Goal: Transaction & Acquisition: Purchase product/service

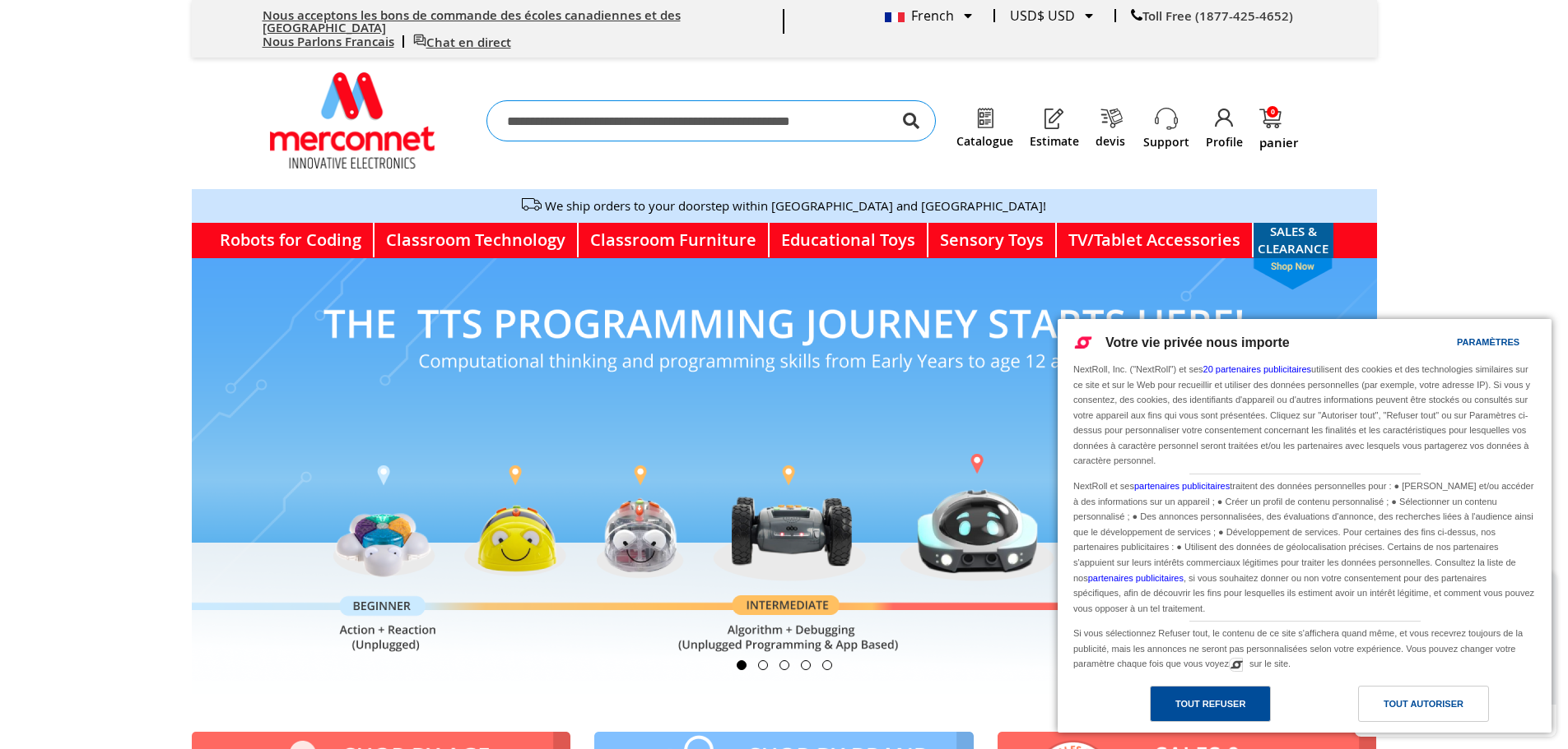
click at [1240, 687] on div "Tout refuser" at bounding box center [1209, 704] width 121 height 37
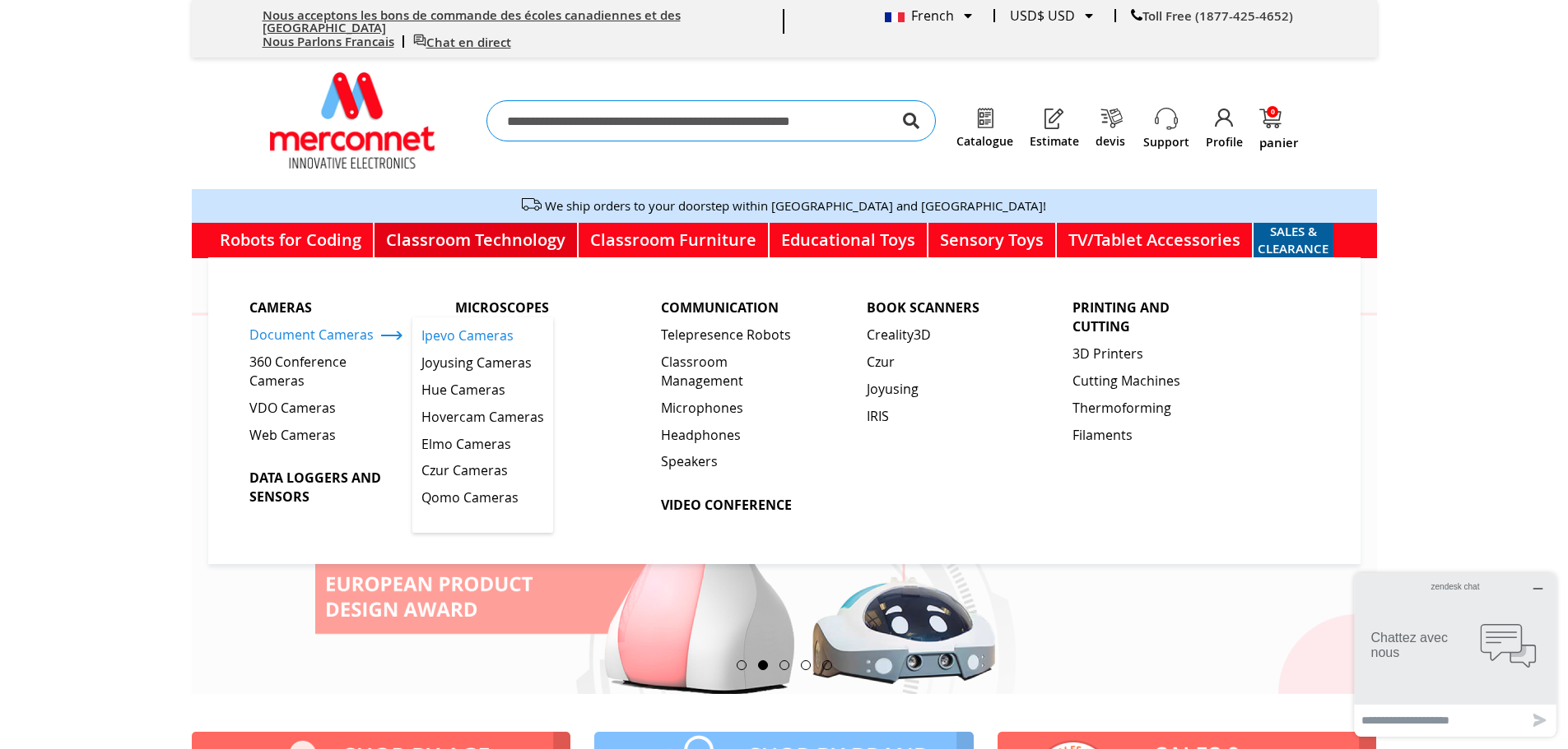
click at [455, 327] on span "Ipevo Cameras" at bounding box center [467, 336] width 92 height 19
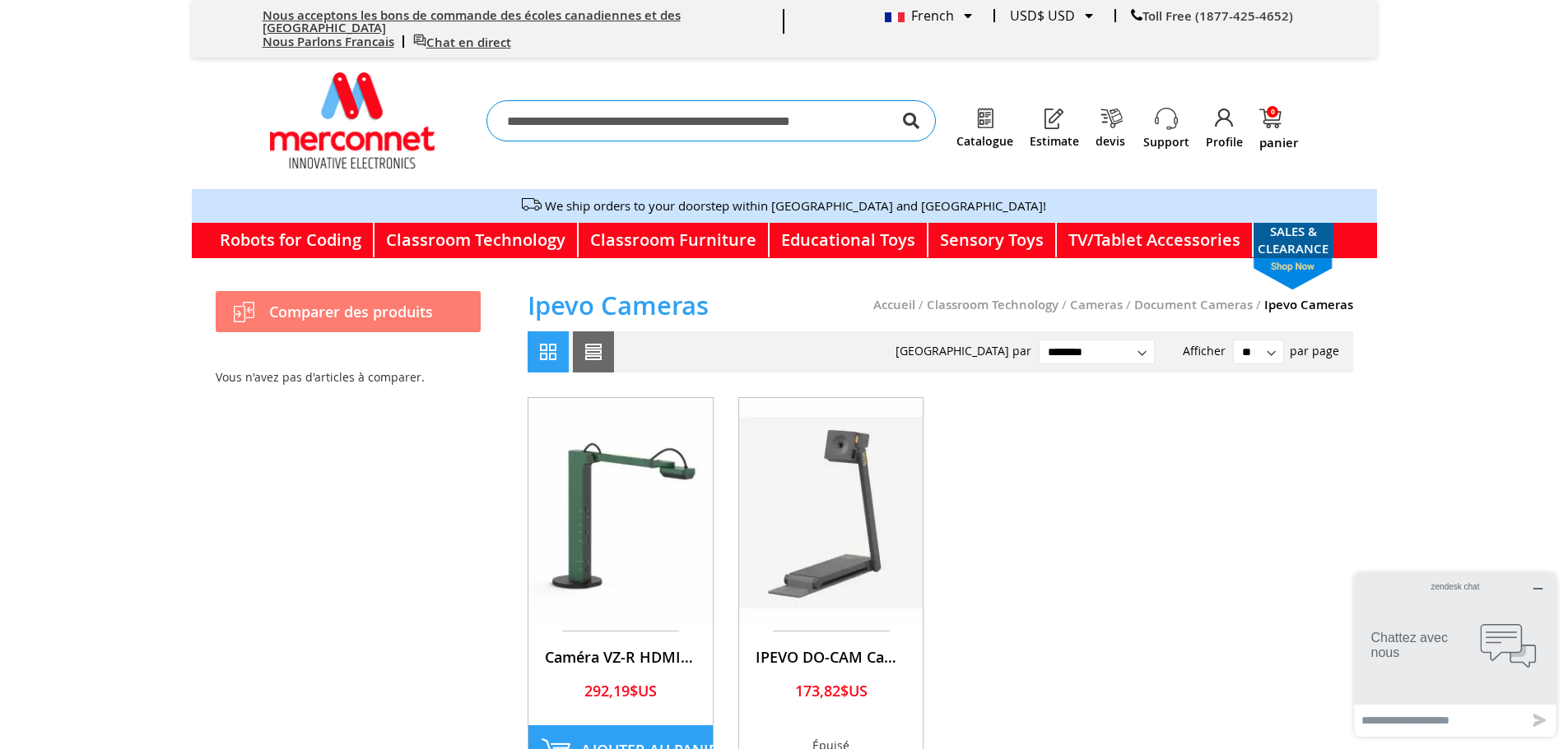
click at [576, 498] on img at bounding box center [621, 513] width 185 height 229
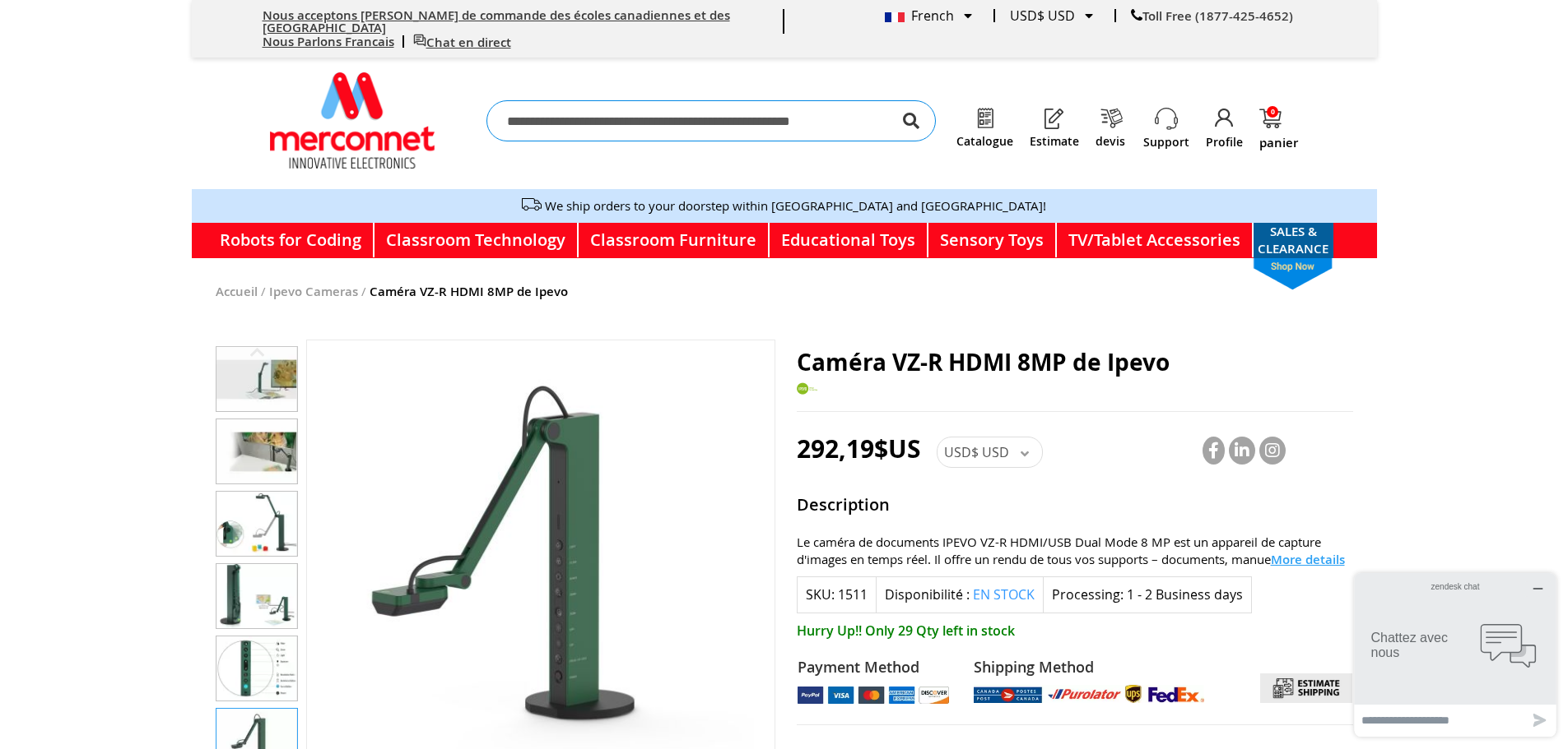
click at [275, 464] on img "Caméra VZ-R HDMI 8MP de Ipevo" at bounding box center [256, 451] width 81 height 64
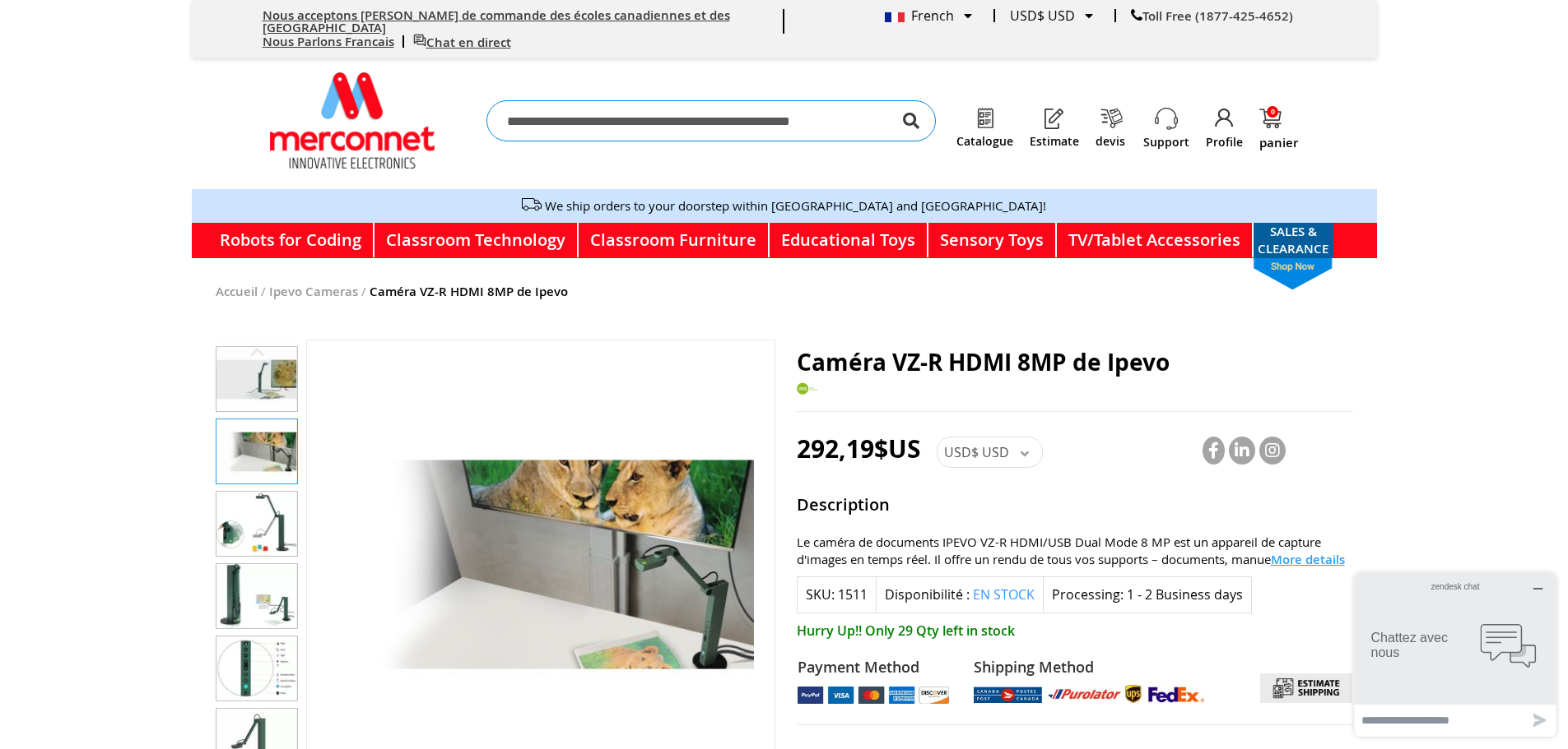
click at [260, 519] on img "Caméra VZ-R HDMI 8MP de Ipevo" at bounding box center [256, 524] width 81 height 64
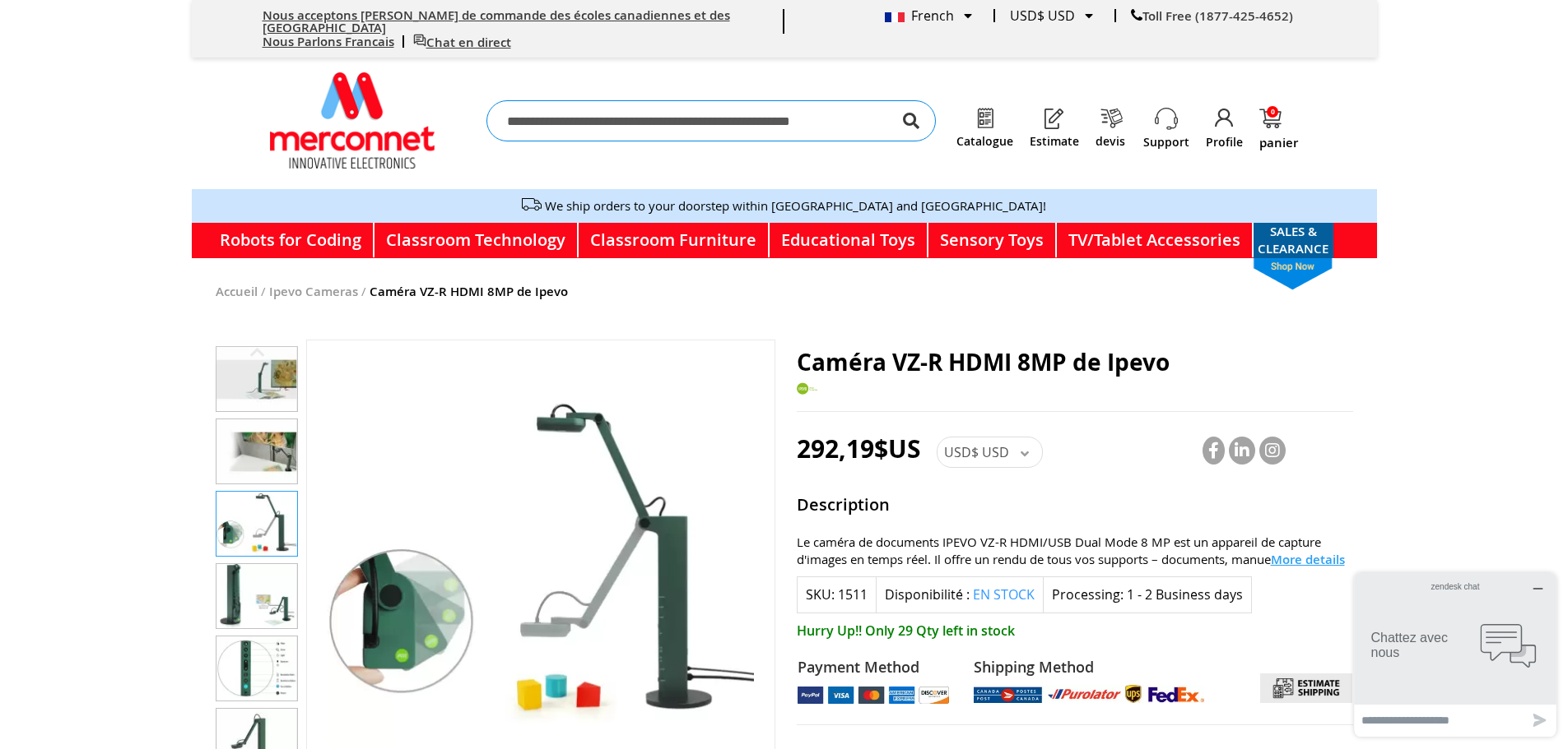
click at [240, 584] on img "Caméra VZ-R HDMI 8MP de Ipevo" at bounding box center [256, 596] width 81 height 64
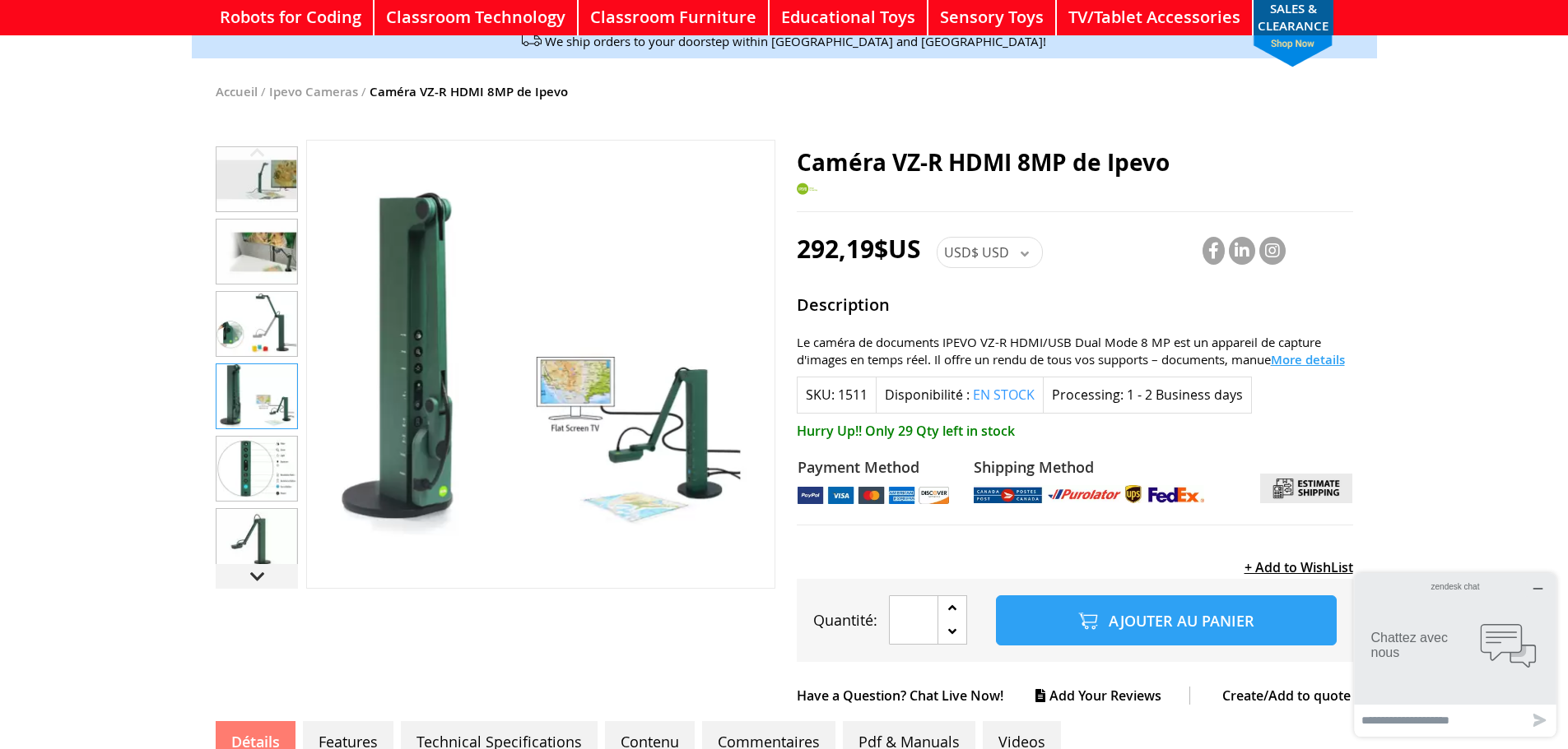
scroll to position [247, 0]
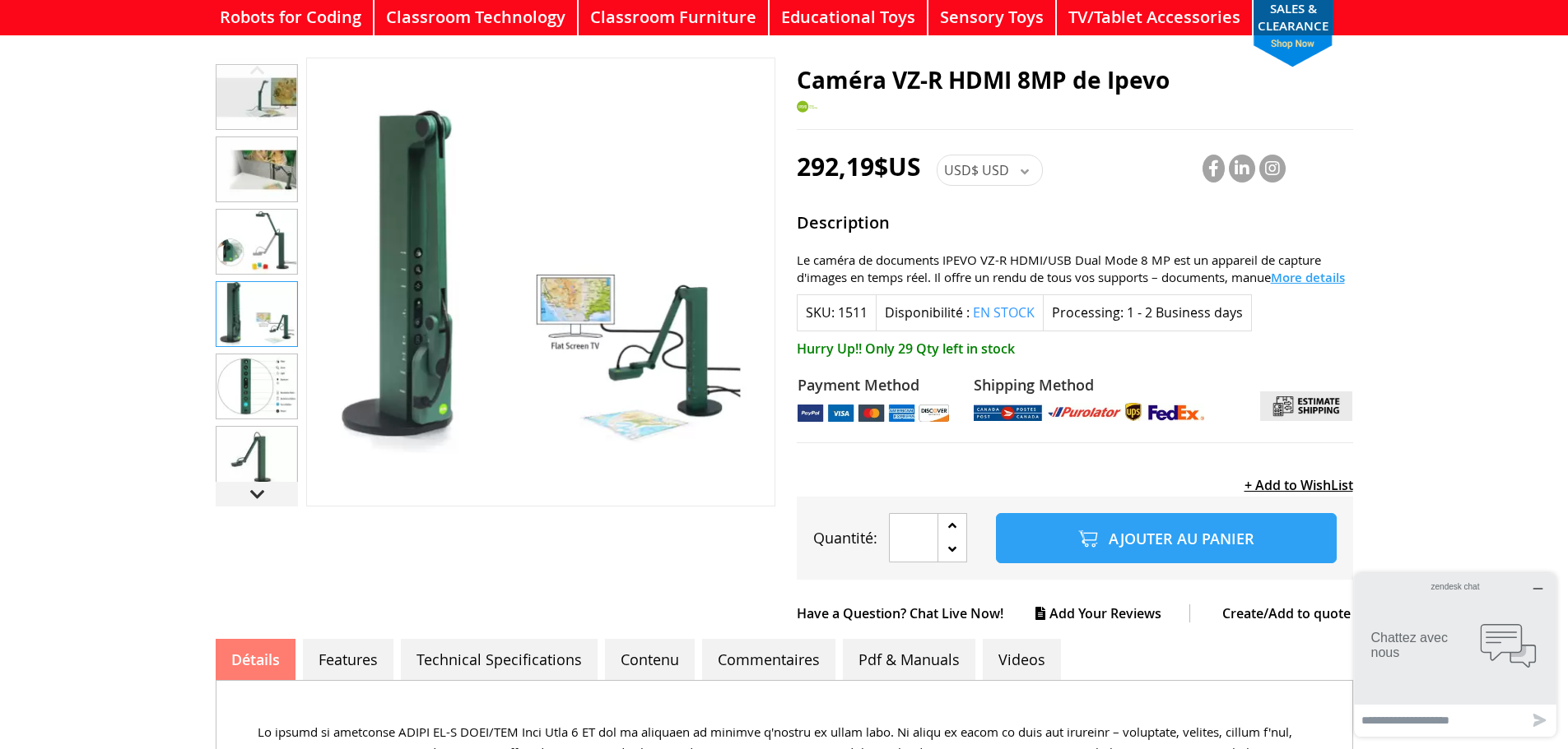
click at [255, 378] on img "Caméra VZ-R HDMI 8MP de Ipevo" at bounding box center [256, 386] width 81 height 64
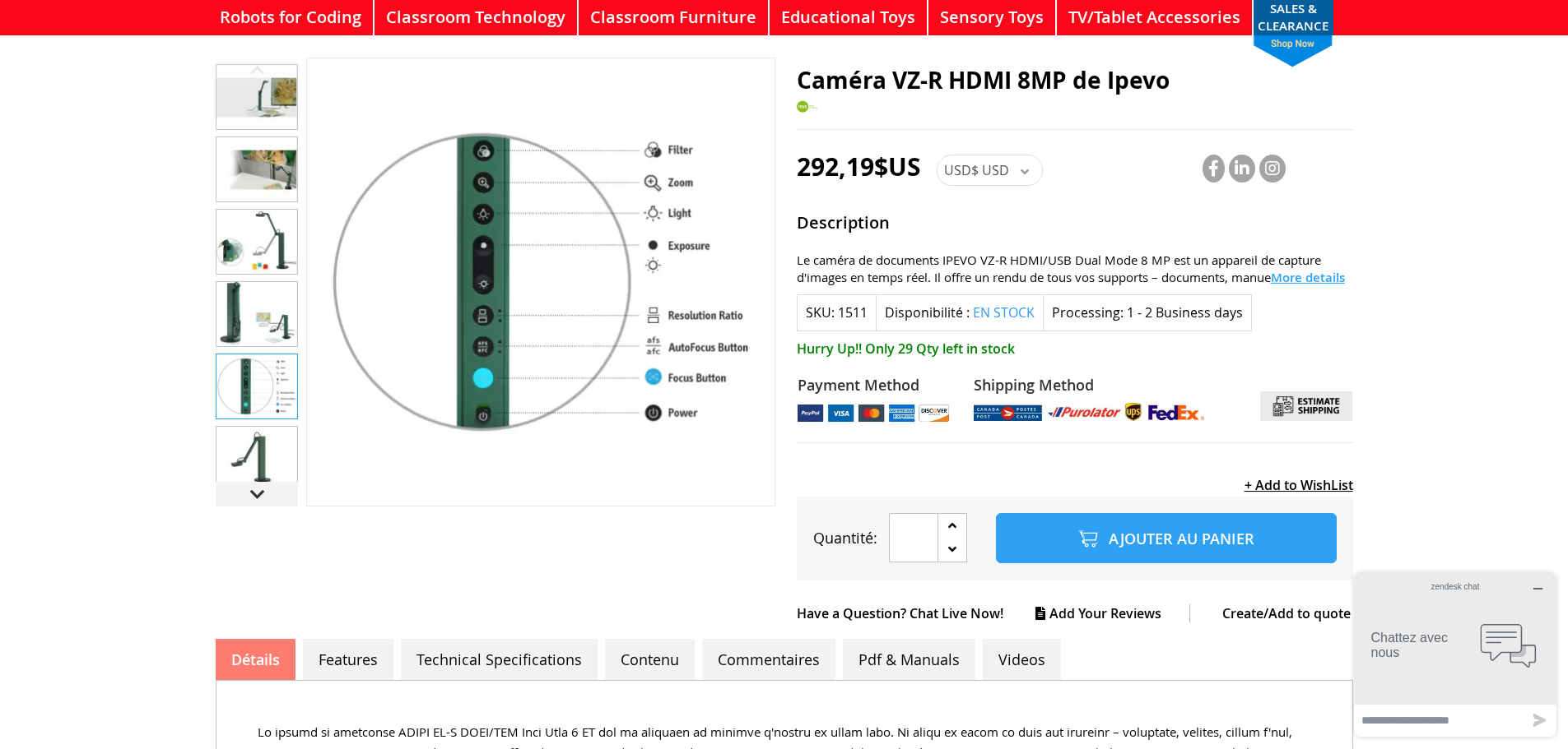
click at [251, 460] on img "Caméra VZ-R HDMI 8MP de Ipevo" at bounding box center [256, 458] width 81 height 64
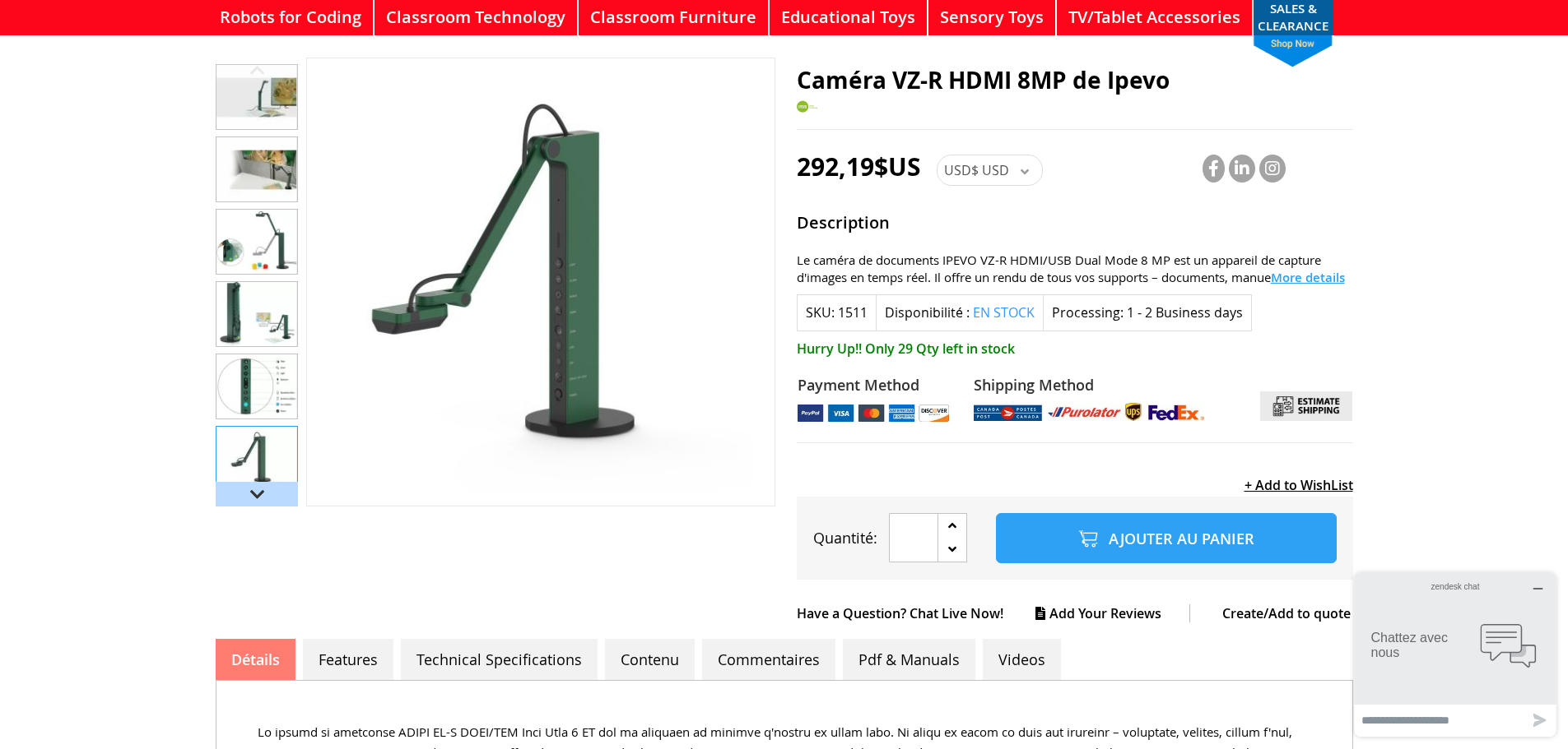
click at [260, 482] on div "Next" at bounding box center [256, 495] width 82 height 25
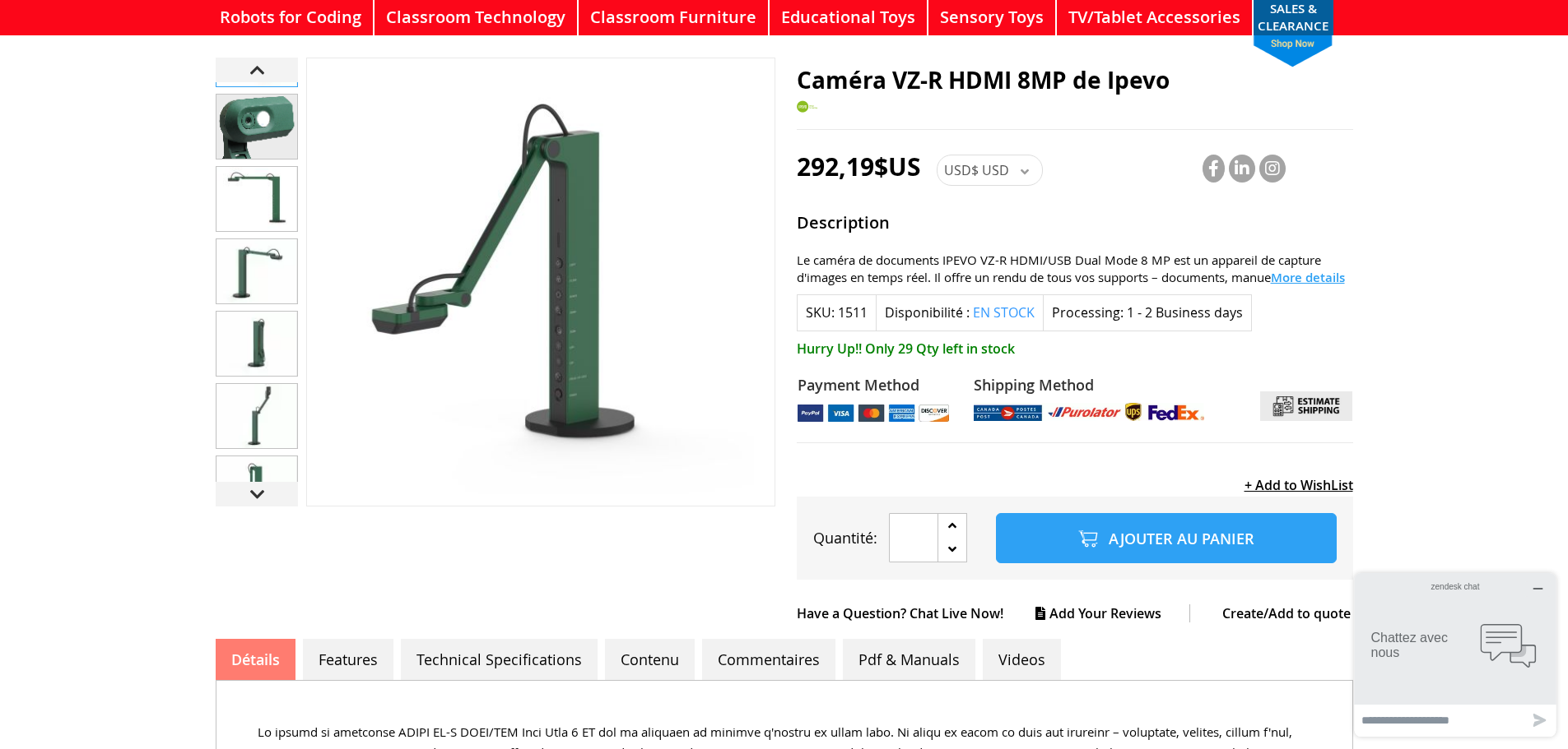
click at [279, 193] on img "Caméra VZ-R HDMI 8MP de Ipevo" at bounding box center [256, 199] width 81 height 64
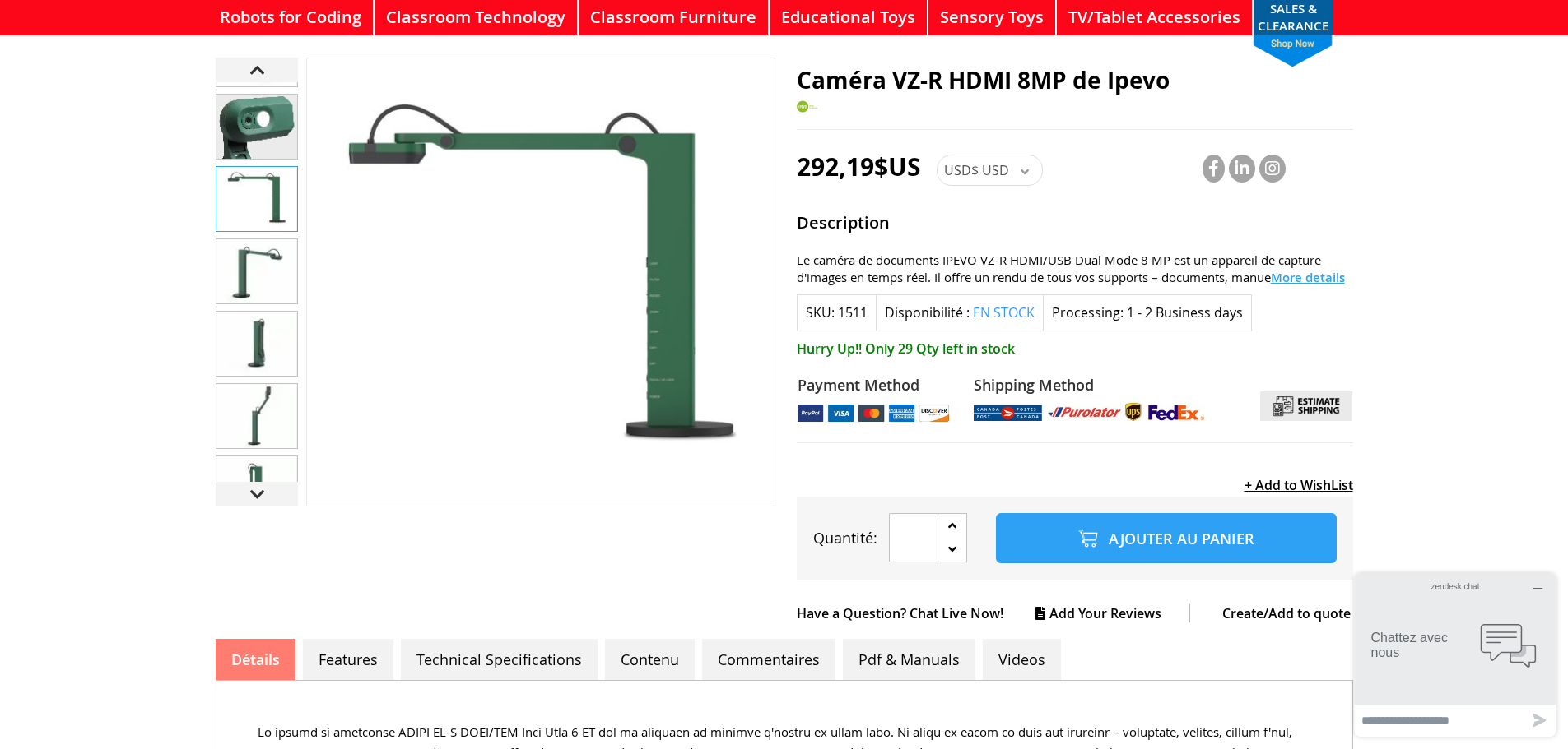
click at [270, 254] on img "Caméra VZ-R HDMI 8MP de Ipevo" at bounding box center [256, 271] width 81 height 64
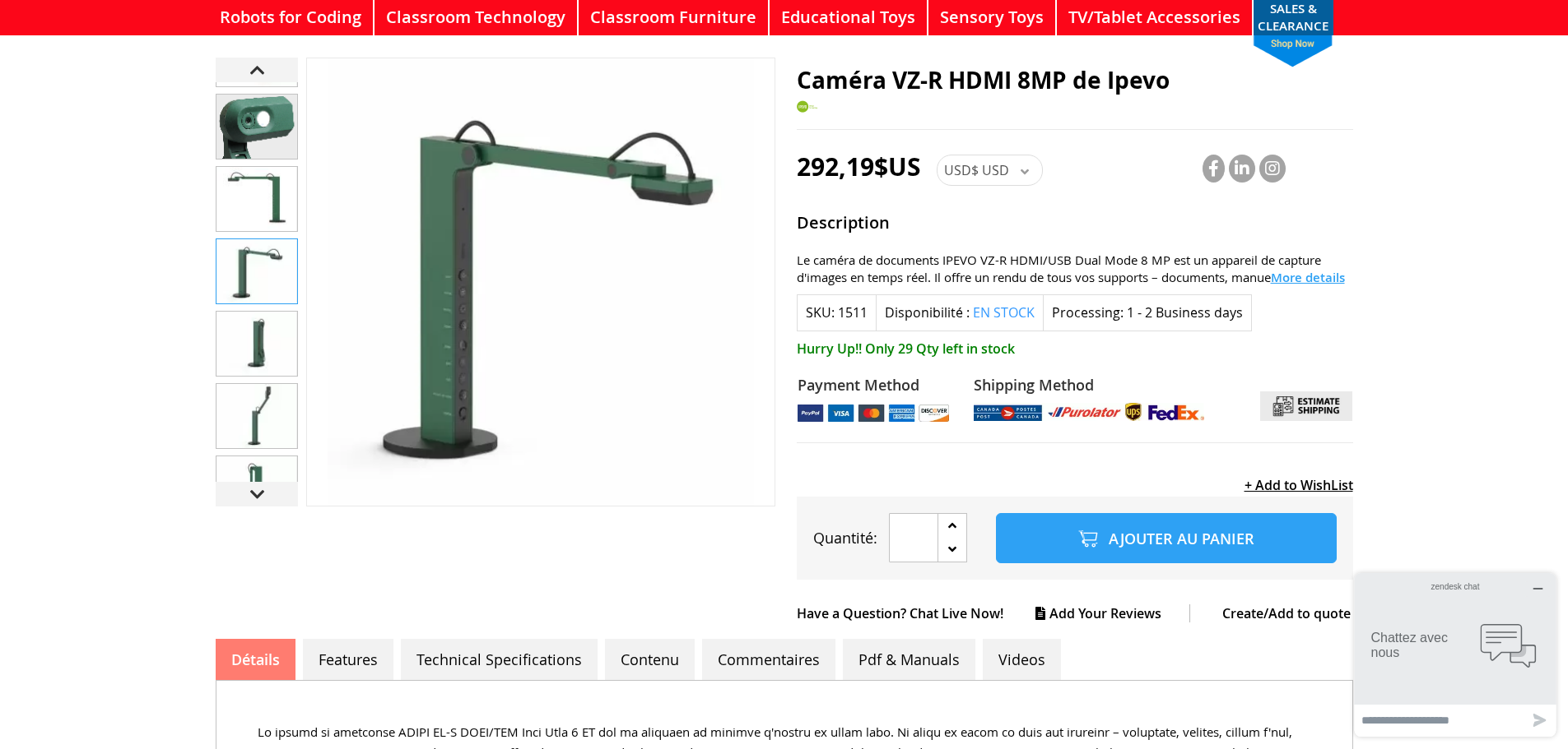
click at [269, 331] on img "Caméra VZ-R HDMI 8MP de Ipevo" at bounding box center [256, 343] width 81 height 64
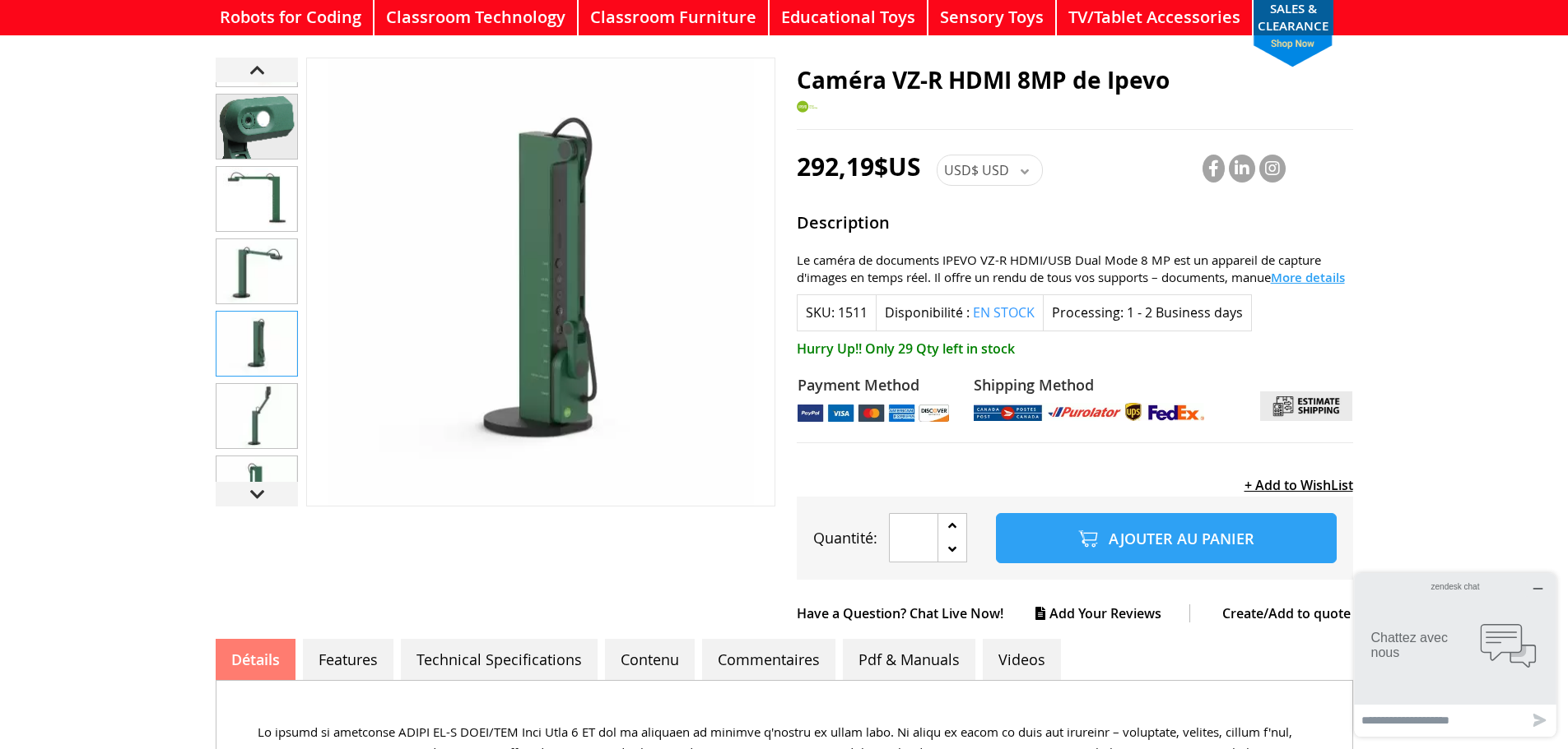
click at [259, 407] on img "Caméra VZ-R HDMI 8MP de Ipevo" at bounding box center [256, 416] width 81 height 64
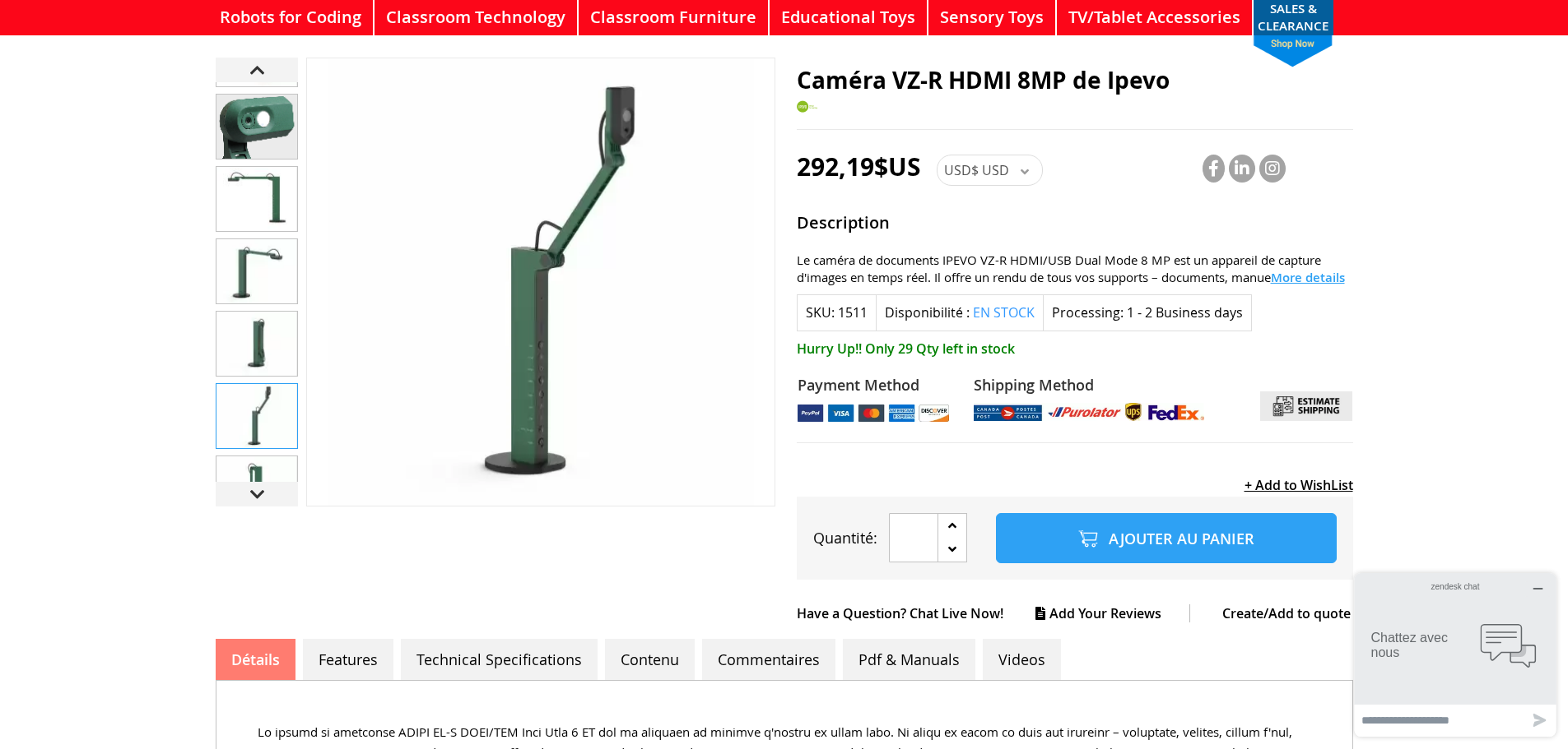
scroll to position [329, 0]
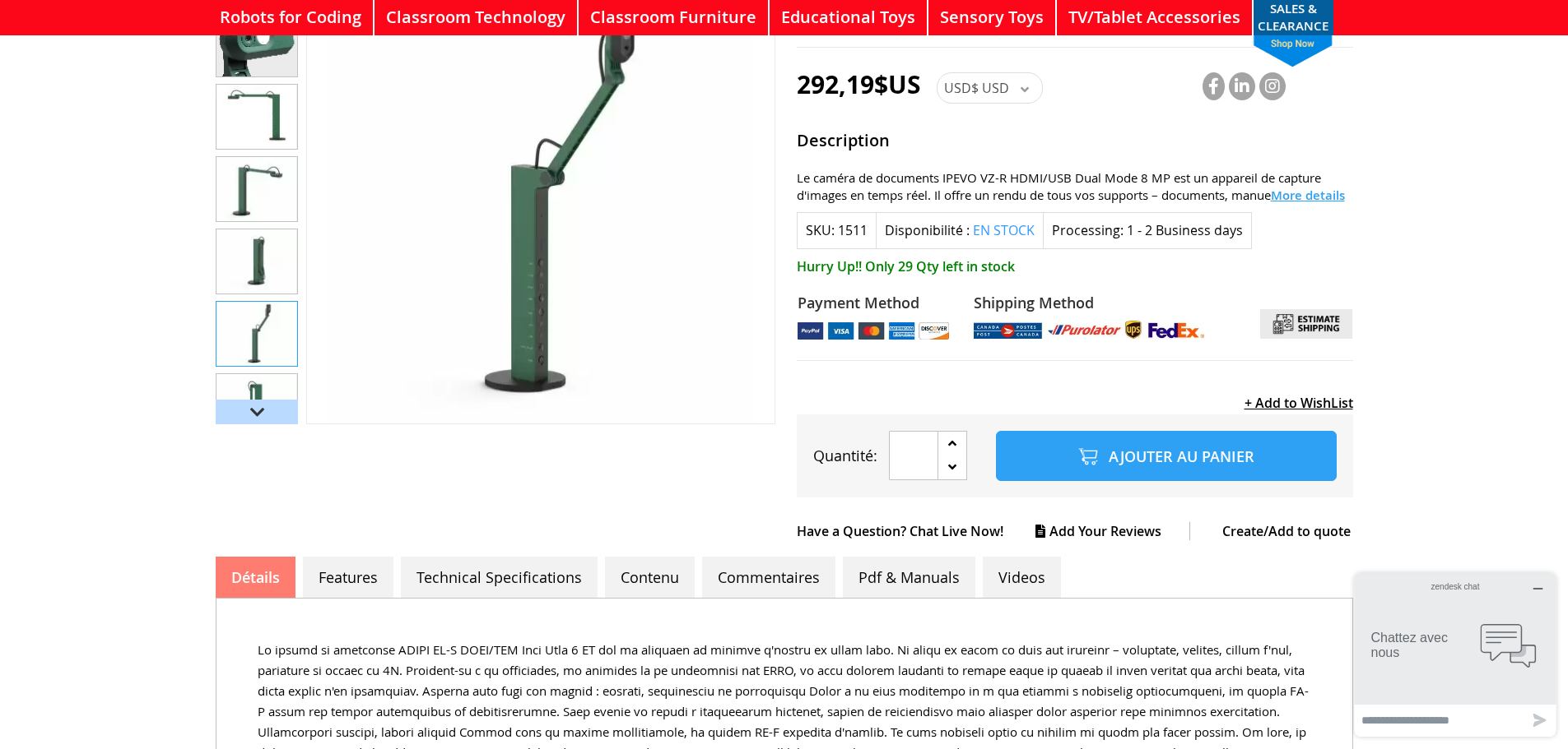
click at [255, 400] on div "Next" at bounding box center [256, 412] width 82 height 25
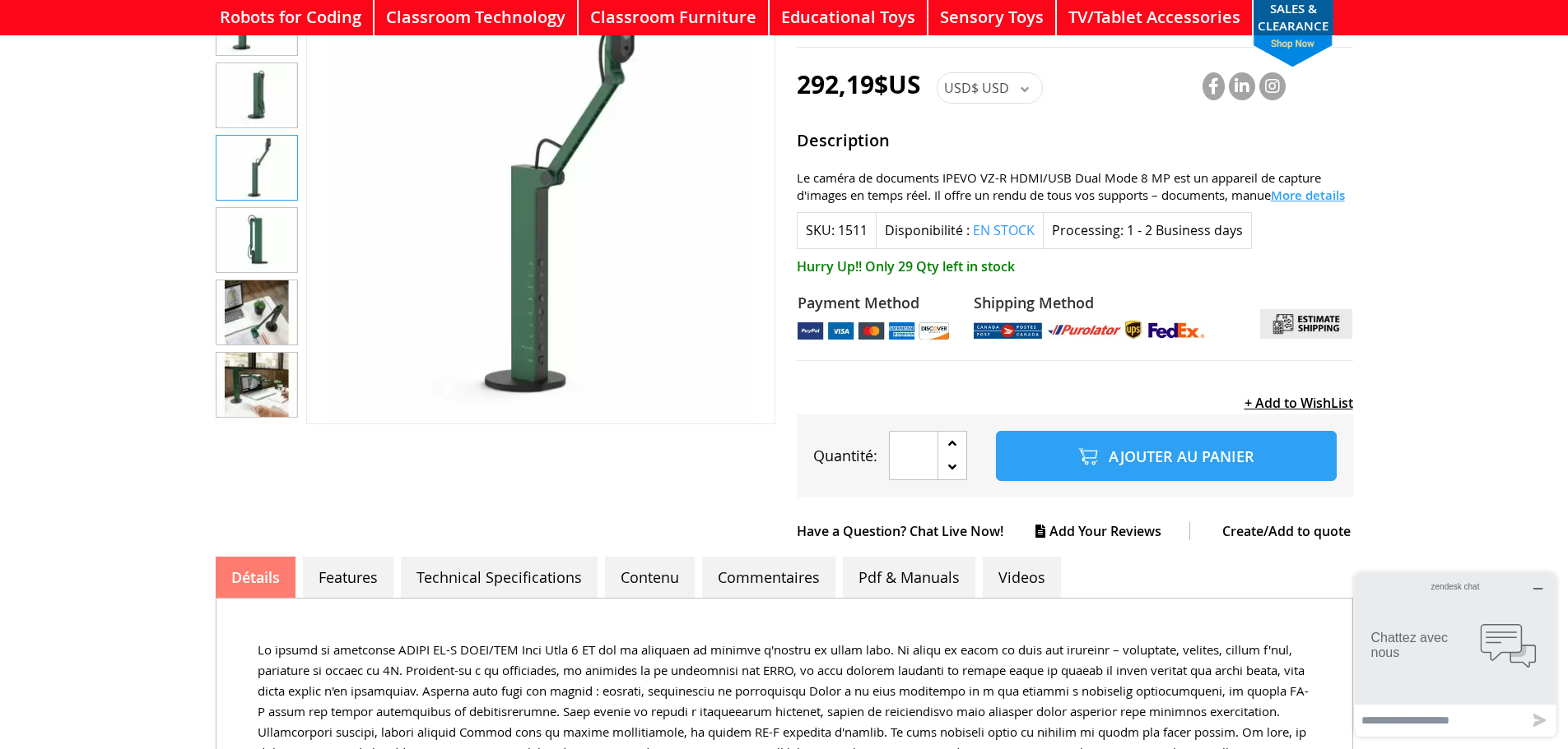
click at [260, 242] on img "Caméra VZ-R HDMI 8MP de Ipevo" at bounding box center [256, 239] width 81 height 64
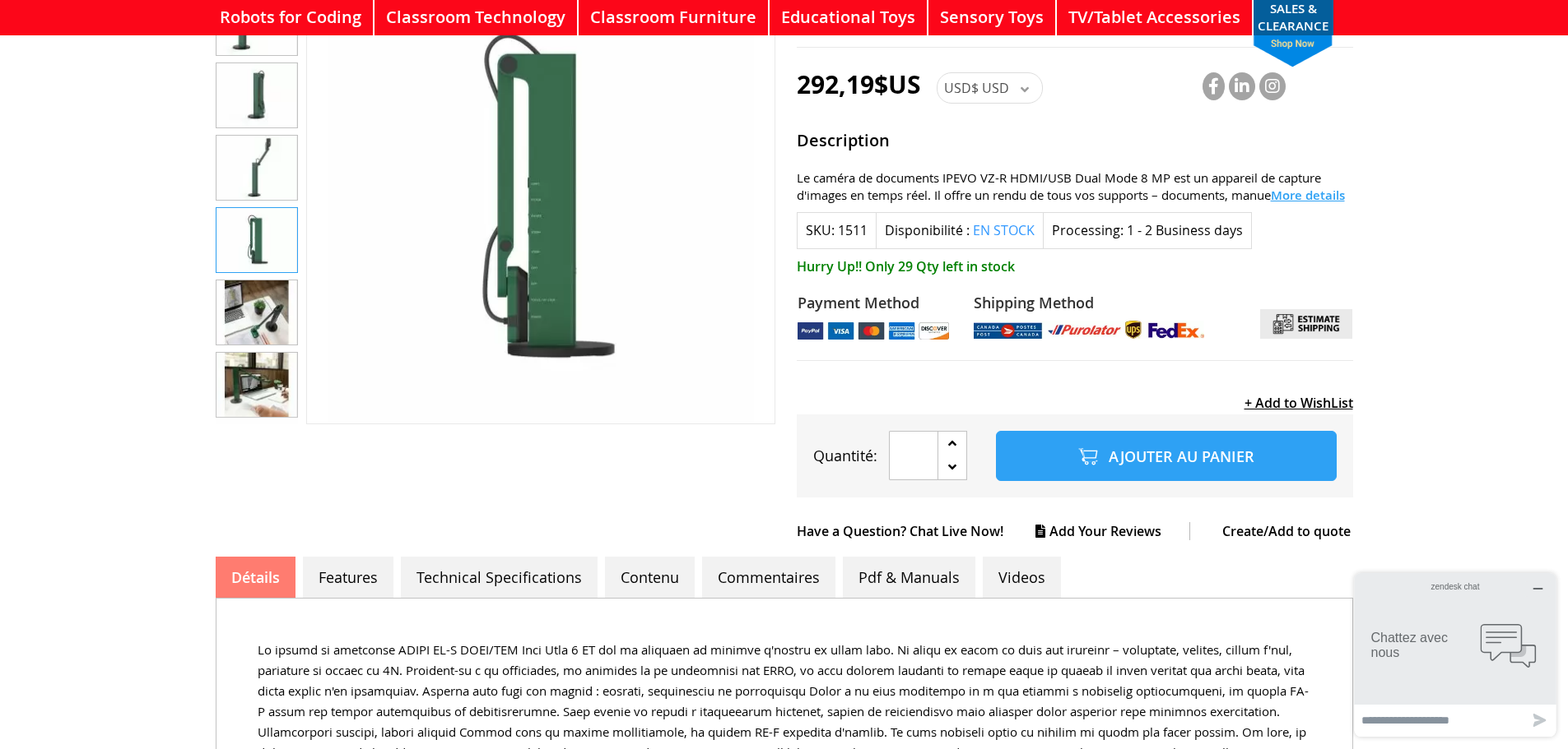
click at [255, 318] on img "Caméra VZ-R HDMI 8MP de Ipevo" at bounding box center [256, 312] width 81 height 64
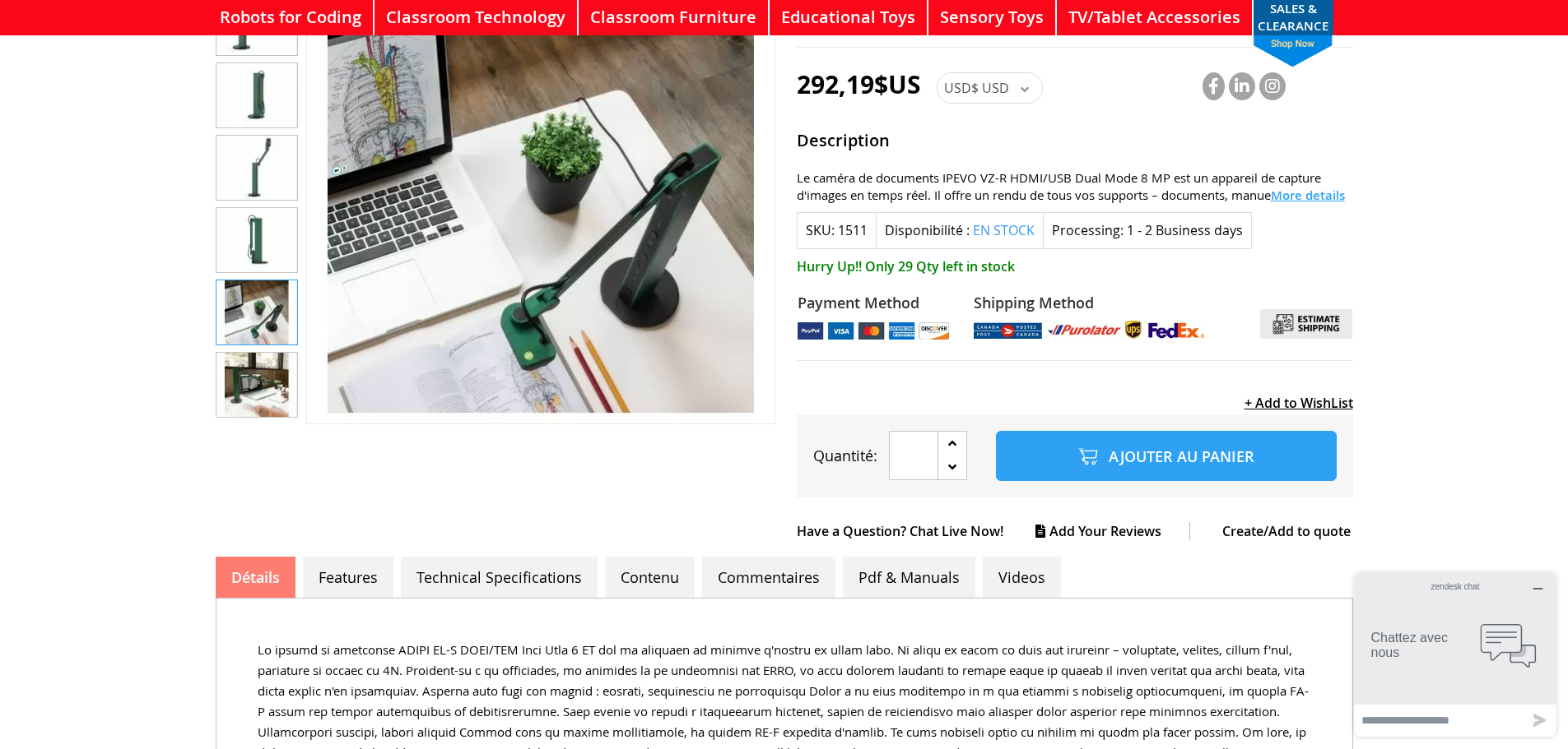
click at [255, 384] on img "Caméra VZ-R HDMI 8MP de Ipevo" at bounding box center [256, 384] width 81 height 64
